Goal: Task Accomplishment & Management: Use online tool/utility

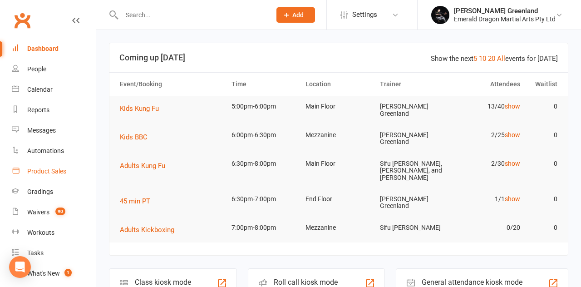
click at [60, 171] on div "Product Sales" at bounding box center [46, 170] width 39 height 7
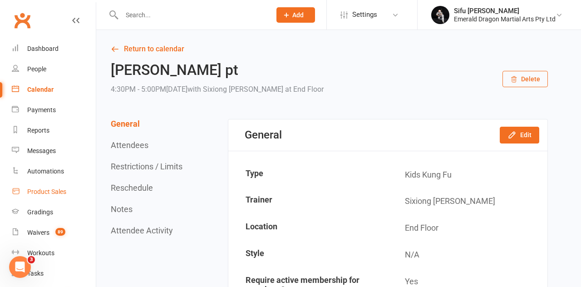
click at [55, 190] on div "Product Sales" at bounding box center [46, 191] width 39 height 7
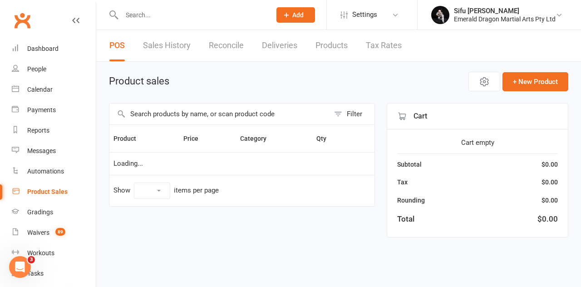
select select "10"
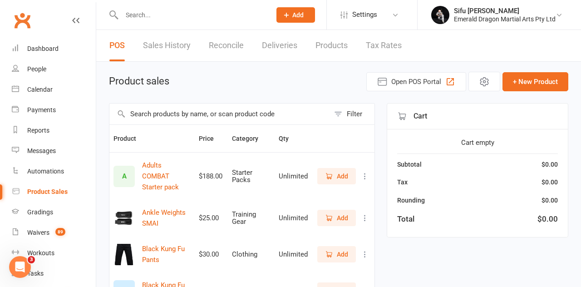
click at [208, 113] on input "text" at bounding box center [219, 113] width 220 height 21
click at [180, 113] on input "Shin" at bounding box center [219, 113] width 220 height 21
click at [176, 113] on input "Shin" at bounding box center [219, 113] width 220 height 21
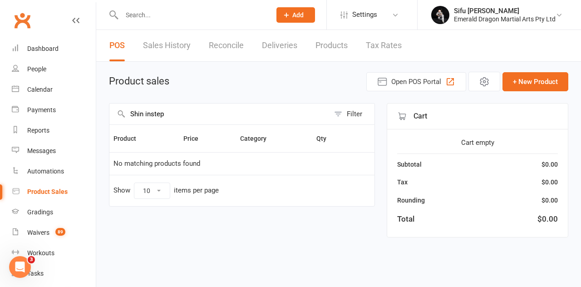
click at [145, 113] on input "Shin instep" at bounding box center [219, 113] width 220 height 21
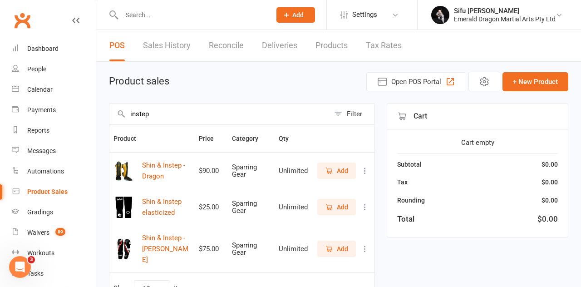
click at [343, 168] on span "Add" at bounding box center [342, 171] width 11 height 10
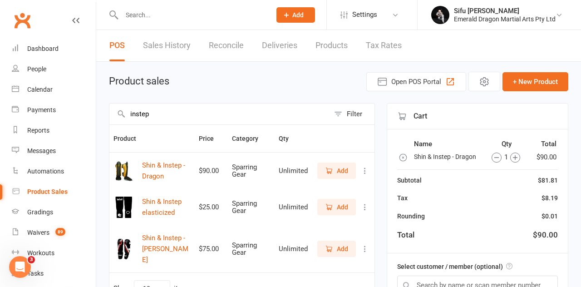
click at [194, 110] on input "instep" at bounding box center [219, 113] width 220 height 21
type input "i"
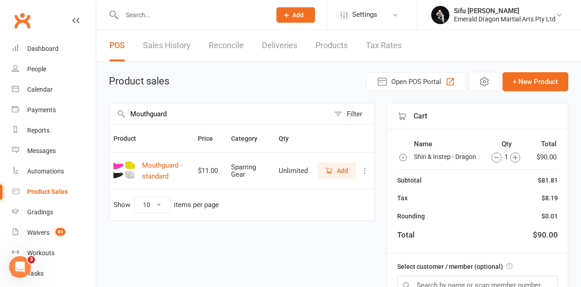
type input "Mouthguard"
click at [171, 170] on button "Mouthguard - standard" at bounding box center [166, 171] width 48 height 22
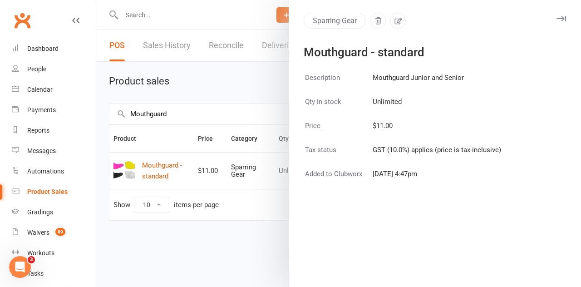
click at [241, 241] on div at bounding box center [338, 143] width 485 height 287
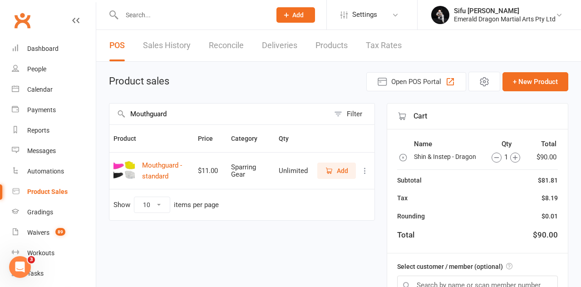
click at [342, 176] on button "Add" at bounding box center [336, 170] width 39 height 16
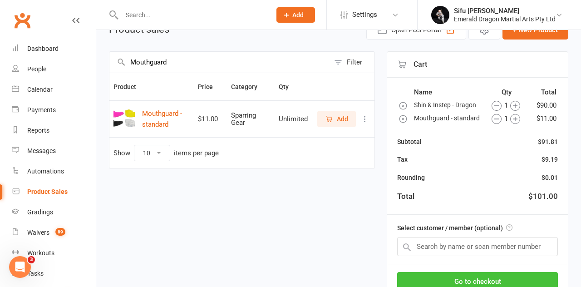
click at [497, 281] on button "Go to checkout" at bounding box center [477, 281] width 161 height 19
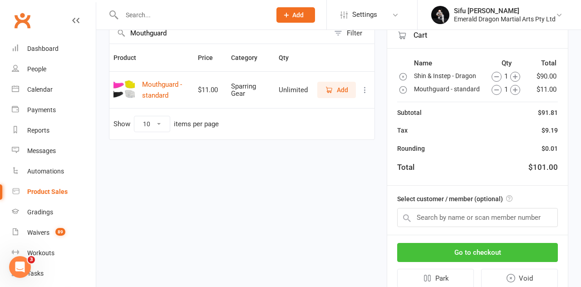
scroll to position [95, 0]
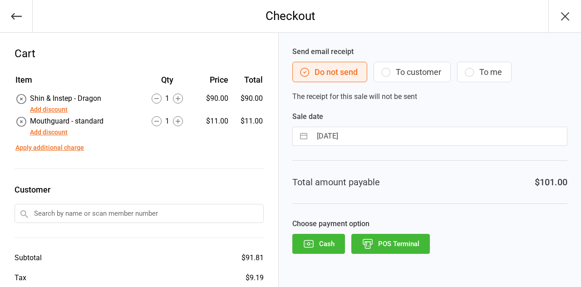
click at [413, 243] on button "POS Terminal" at bounding box center [390, 244] width 79 height 20
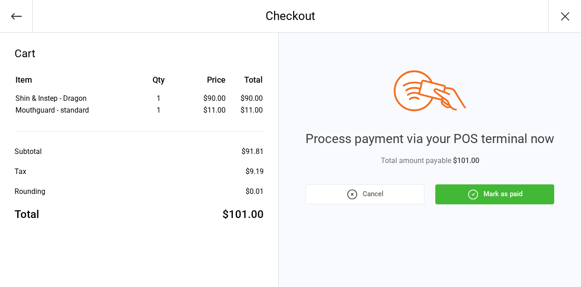
click at [524, 195] on button "Mark as paid" at bounding box center [494, 194] width 119 height 20
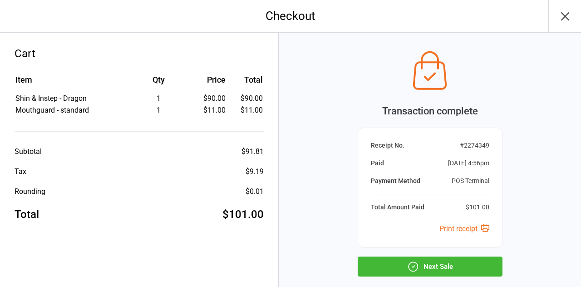
click at [467, 270] on button "Next Sale" at bounding box center [430, 266] width 145 height 20
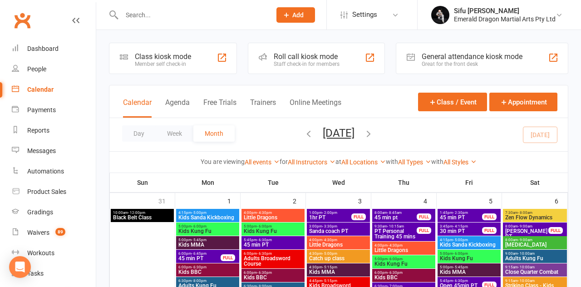
click at [162, 52] on div "Class kiosk mode" at bounding box center [163, 56] width 56 height 9
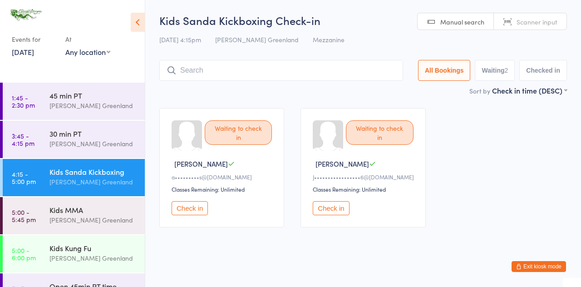
click at [86, 136] on div "30 min PT" at bounding box center [93, 133] width 88 height 10
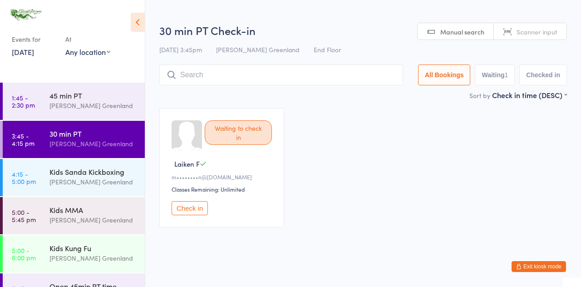
click at [198, 212] on button "Check in" at bounding box center [190, 208] width 36 height 14
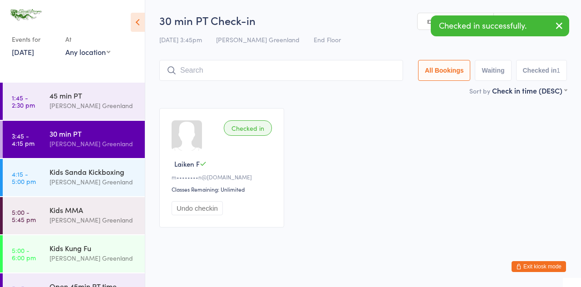
click at [93, 102] on div "[PERSON_NAME] Greenland" at bounding box center [93, 105] width 88 height 10
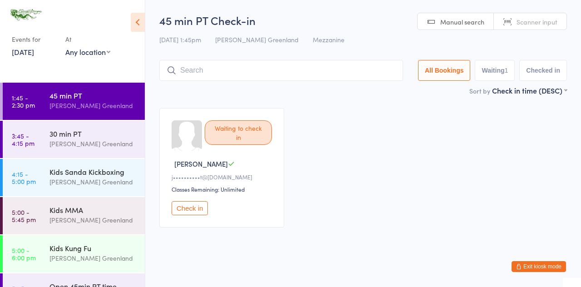
click at [199, 210] on button "Check in" at bounding box center [190, 208] width 36 height 14
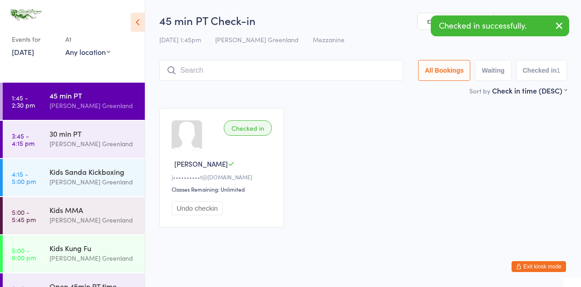
click at [91, 177] on div "[PERSON_NAME] Greenland" at bounding box center [93, 182] width 88 height 10
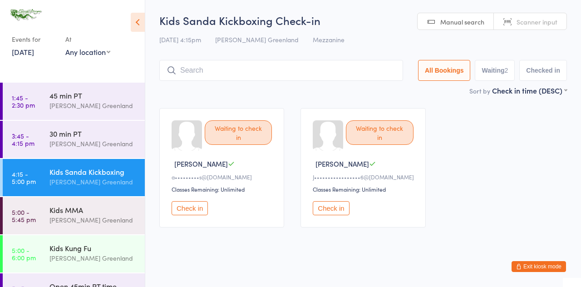
click at [200, 208] on button "Check in" at bounding box center [190, 208] width 36 height 14
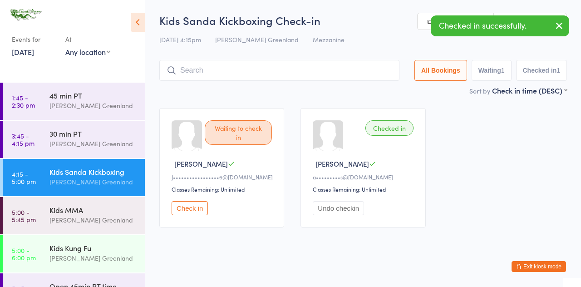
click at [194, 206] on button "Check in" at bounding box center [190, 208] width 36 height 14
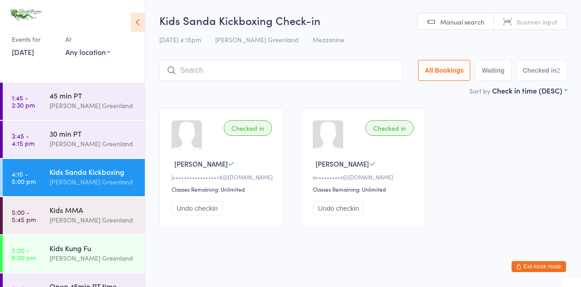
click at [230, 72] on input "search" at bounding box center [281, 70] width 244 height 21
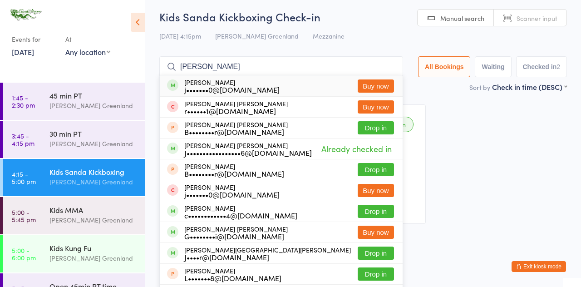
type input "[PERSON_NAME]"
click at [386, 255] on button "Drop in" at bounding box center [376, 252] width 36 height 13
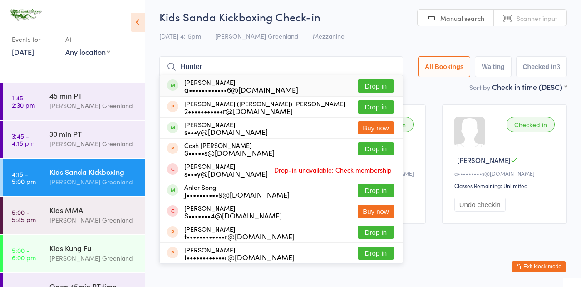
type input "Hunter"
click at [384, 84] on button "Drop in" at bounding box center [376, 85] width 36 height 13
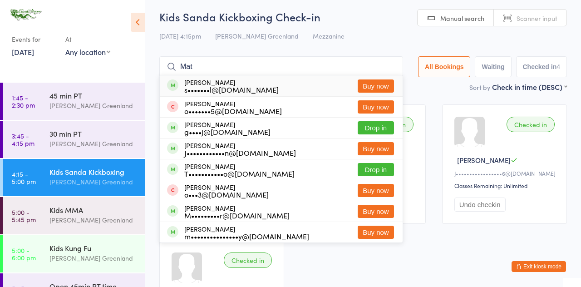
type input "Mat"
click at [388, 168] on button "Drop in" at bounding box center [376, 169] width 36 height 13
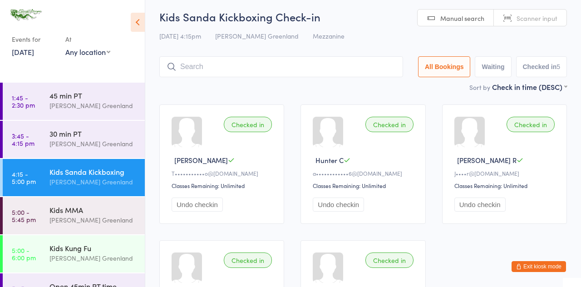
click at [216, 64] on input "search" at bounding box center [281, 66] width 244 height 21
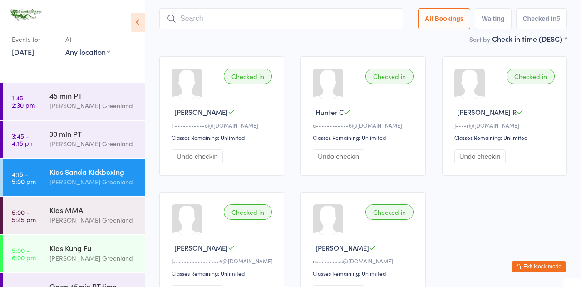
scroll to position [60, 0]
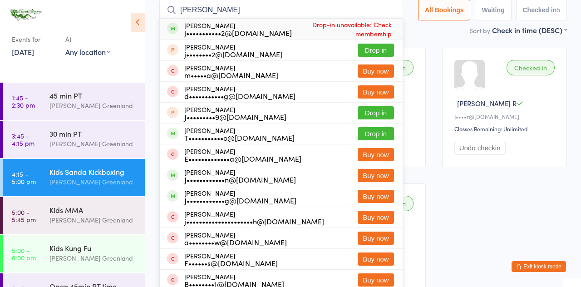
type input "[PERSON_NAME]"
click at [385, 132] on button "Drop in" at bounding box center [376, 133] width 36 height 13
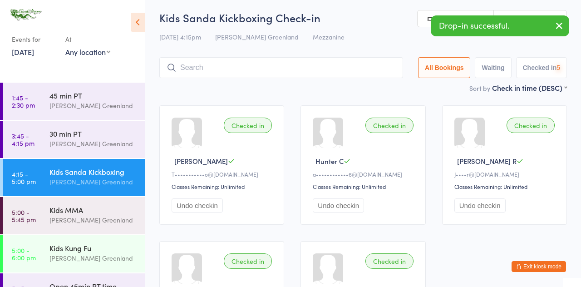
scroll to position [0, 0]
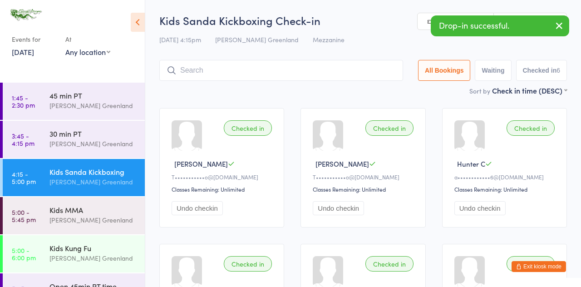
click at [220, 70] on input "search" at bounding box center [281, 70] width 244 height 21
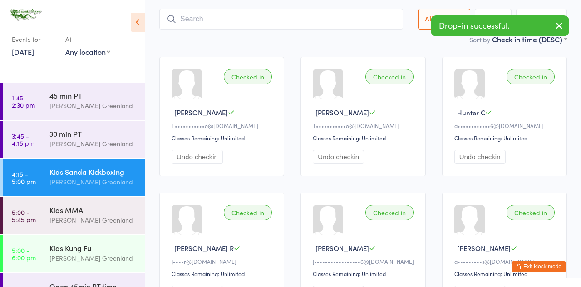
scroll to position [60, 0]
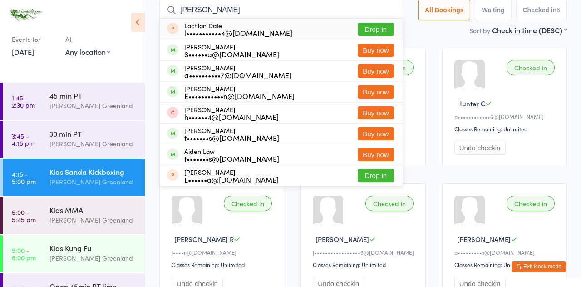
click at [226, 11] on input "[PERSON_NAME]" at bounding box center [281, 10] width 244 height 21
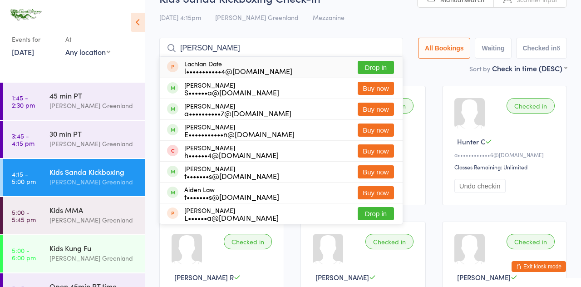
scroll to position [0, 0]
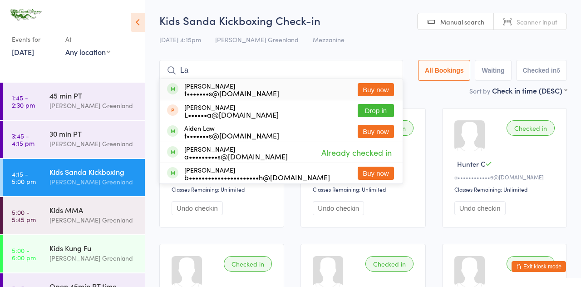
type input "Lae"
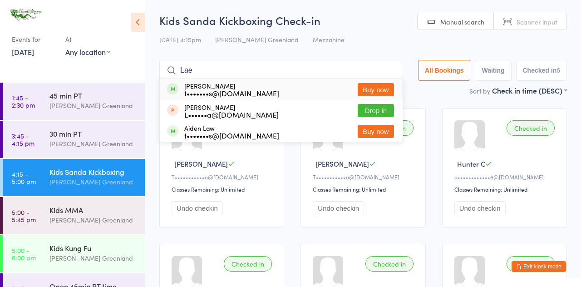
click at [395, 72] on input "Lae" at bounding box center [281, 70] width 244 height 21
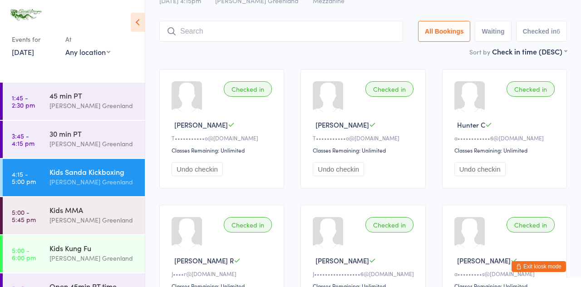
scroll to position [60, 0]
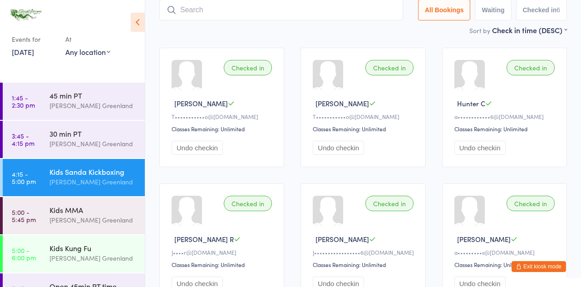
click at [109, 139] on div "[PERSON_NAME] Greenland" at bounding box center [93, 143] width 88 height 10
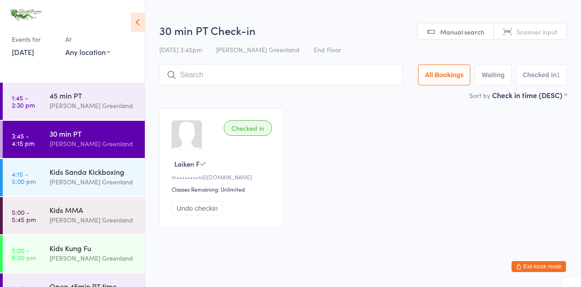
click at [106, 174] on div "Kids Sanda Kickboxing" at bounding box center [93, 172] width 88 height 10
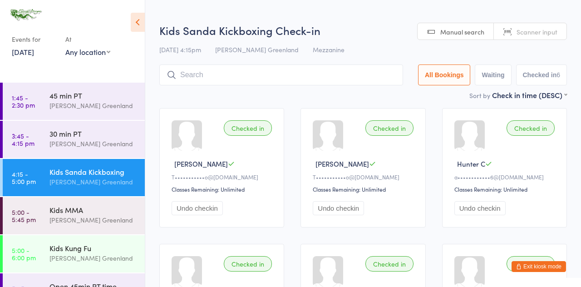
click at [231, 71] on input "search" at bounding box center [281, 74] width 244 height 21
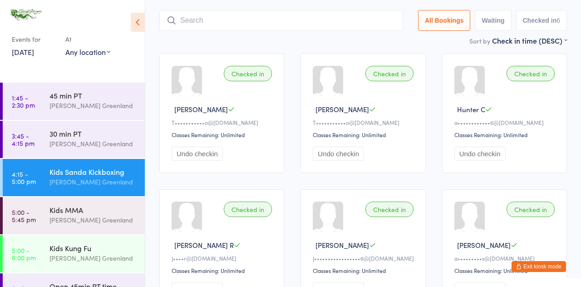
scroll to position [65, 0]
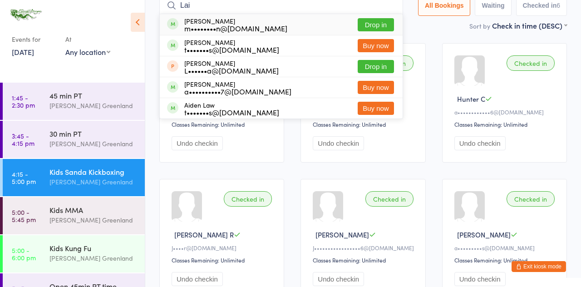
type input "Lai"
click at [387, 20] on button "Drop in" at bounding box center [376, 24] width 36 height 13
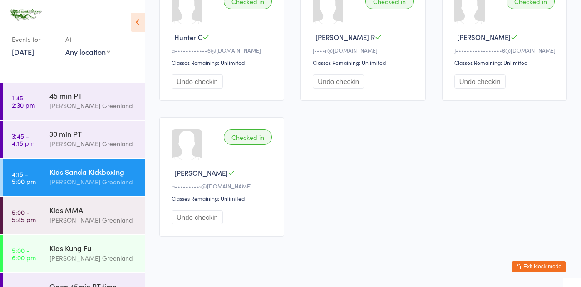
scroll to position [274, 0]
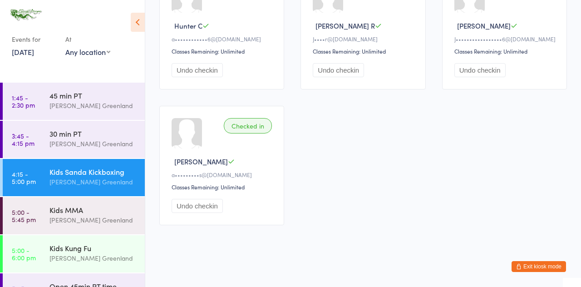
click at [79, 216] on div "[PERSON_NAME] Greenland" at bounding box center [93, 220] width 88 height 10
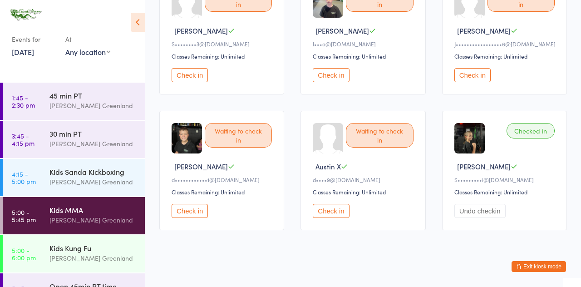
scroll to position [270, 0]
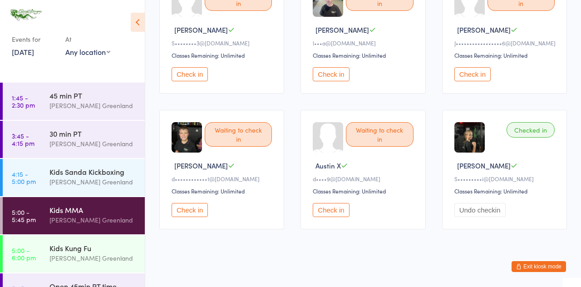
click at [94, 250] on div "Kids Kung Fu" at bounding box center [93, 248] width 88 height 10
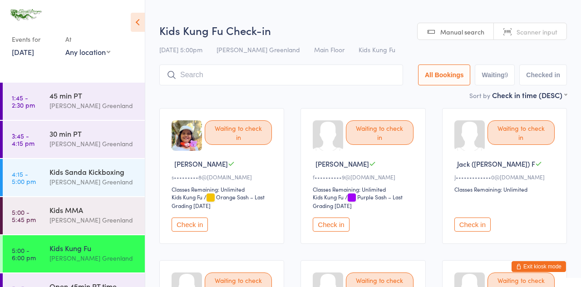
click at [196, 223] on button "Check in" at bounding box center [190, 224] width 36 height 14
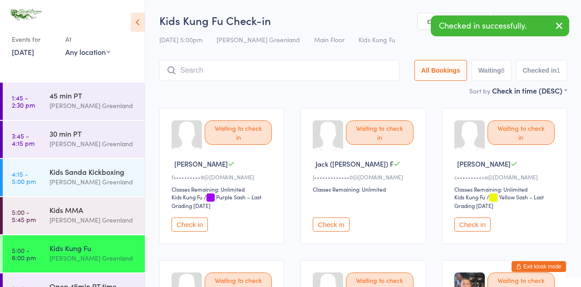
click at [193, 225] on button "Check in" at bounding box center [190, 224] width 36 height 14
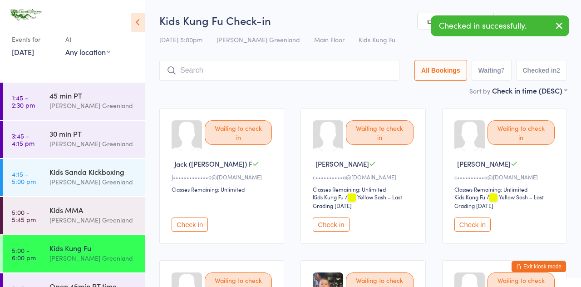
click at [190, 229] on button "Check in" at bounding box center [190, 224] width 36 height 14
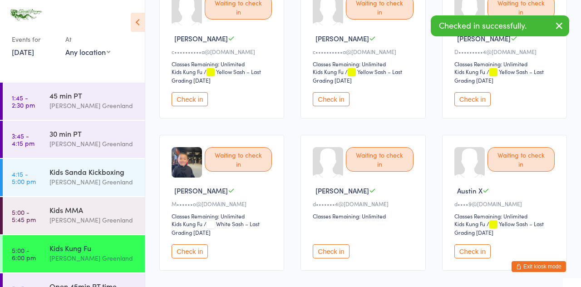
scroll to position [126, 0]
click at [192, 248] on button "Check in" at bounding box center [190, 251] width 36 height 14
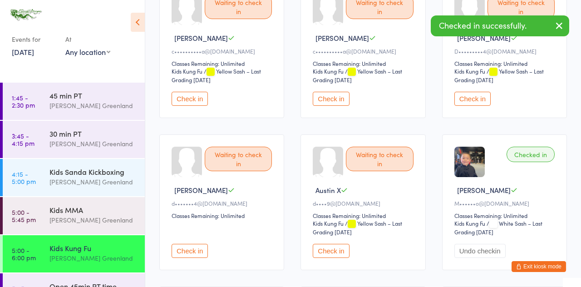
click at [200, 254] on button "Check in" at bounding box center [190, 251] width 36 height 14
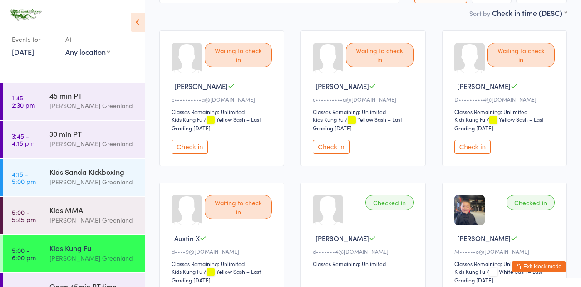
scroll to position [0, 0]
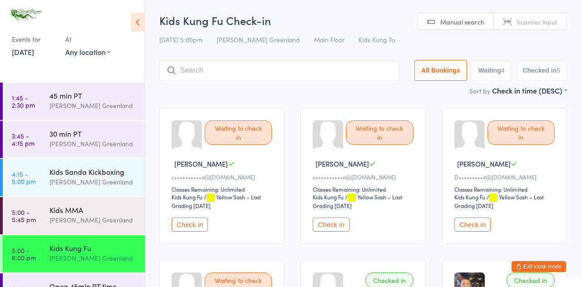
click at [247, 69] on input "search" at bounding box center [279, 70] width 240 height 21
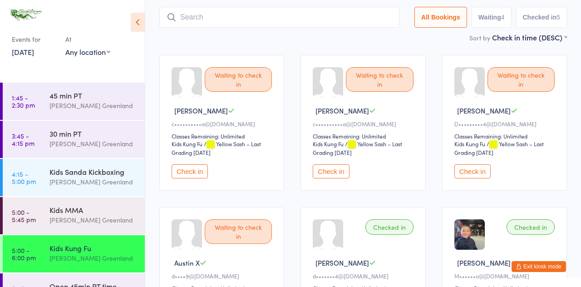
scroll to position [60, 0]
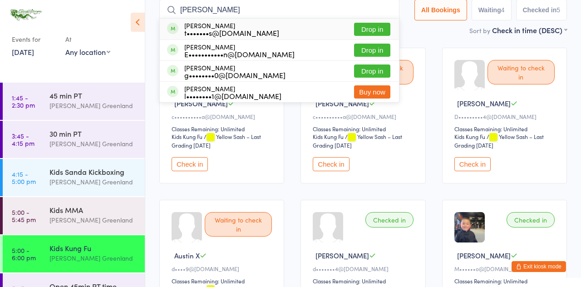
type input "[PERSON_NAME]"
click at [381, 48] on button "Drop in" at bounding box center [372, 50] width 36 height 13
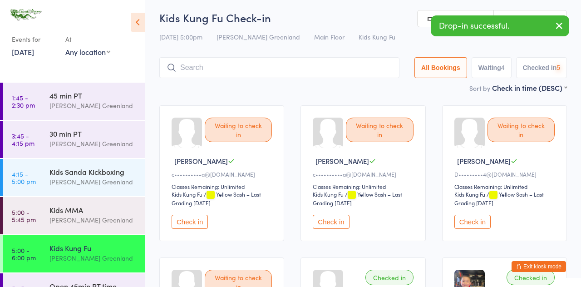
scroll to position [0, 0]
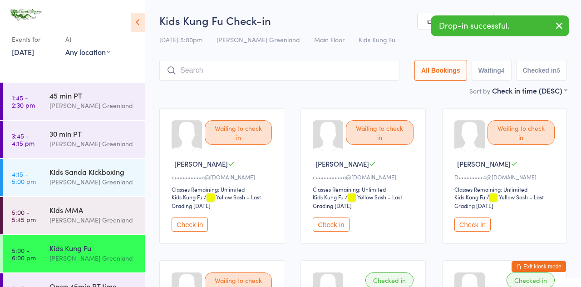
click at [221, 67] on input "search" at bounding box center [279, 70] width 240 height 21
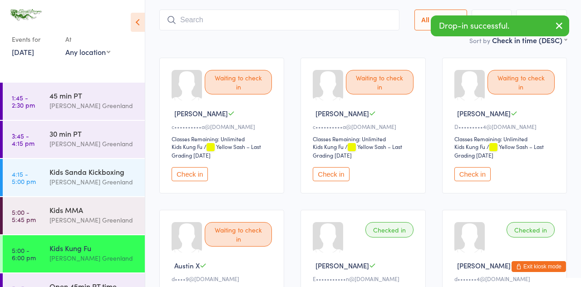
scroll to position [60, 0]
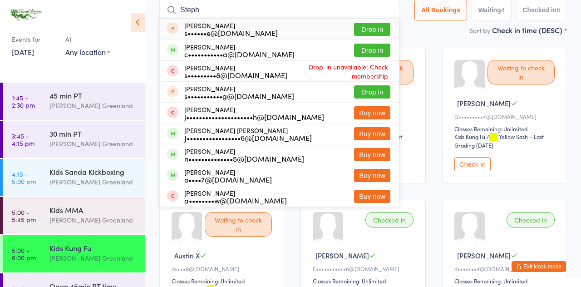
type input "Steph"
click at [387, 47] on button "Drop in" at bounding box center [372, 50] width 36 height 13
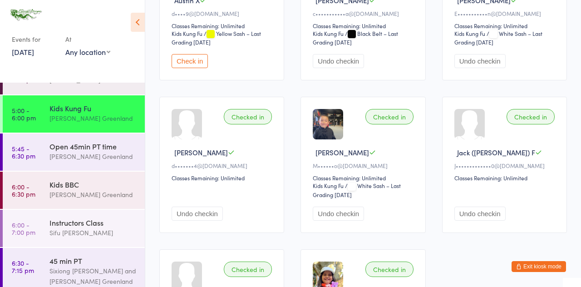
scroll to position [148, 0]
